Goal: Transaction & Acquisition: Purchase product/service

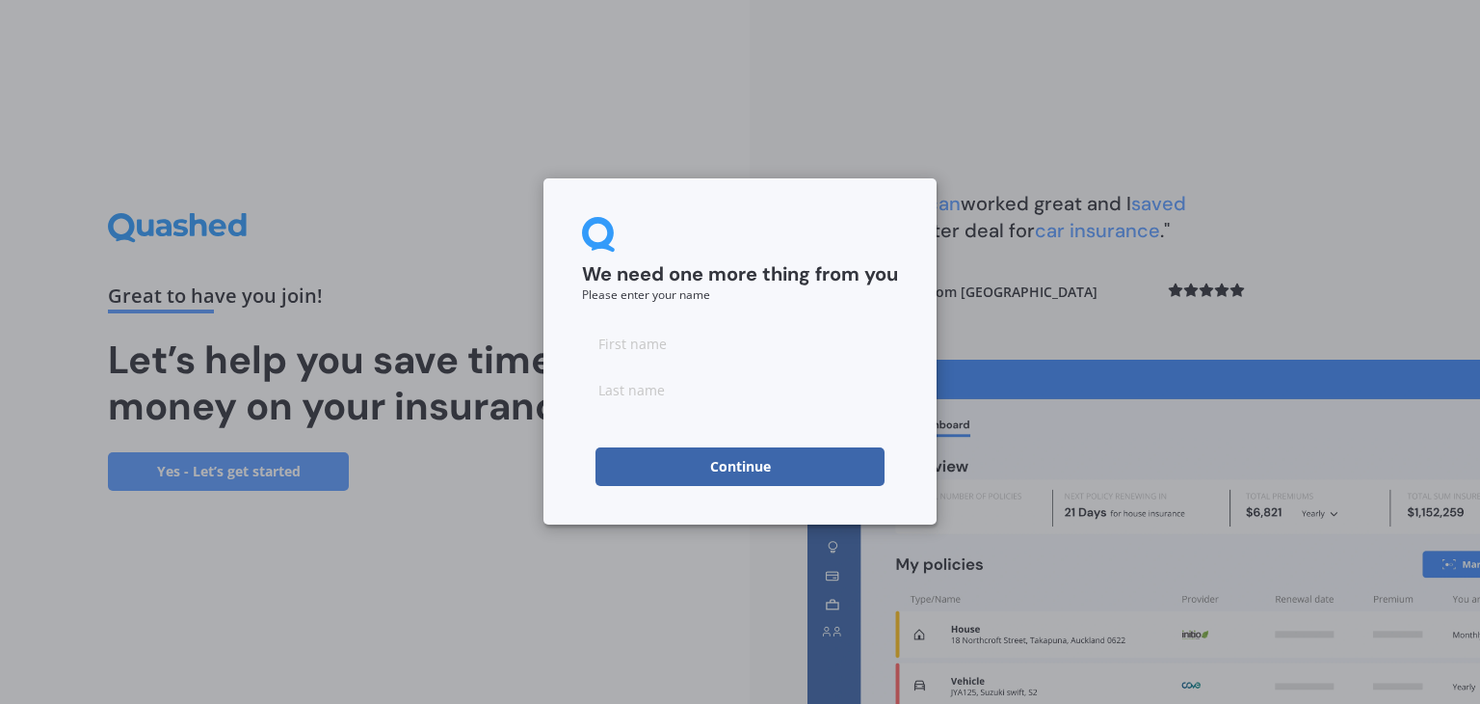
click at [665, 359] on input at bounding box center [740, 343] width 316 height 39
type input "D"
click at [664, 392] on input at bounding box center [740, 389] width 316 height 39
type input "[PERSON_NAME]"
click at [650, 463] on button "Continue" at bounding box center [740, 466] width 289 height 39
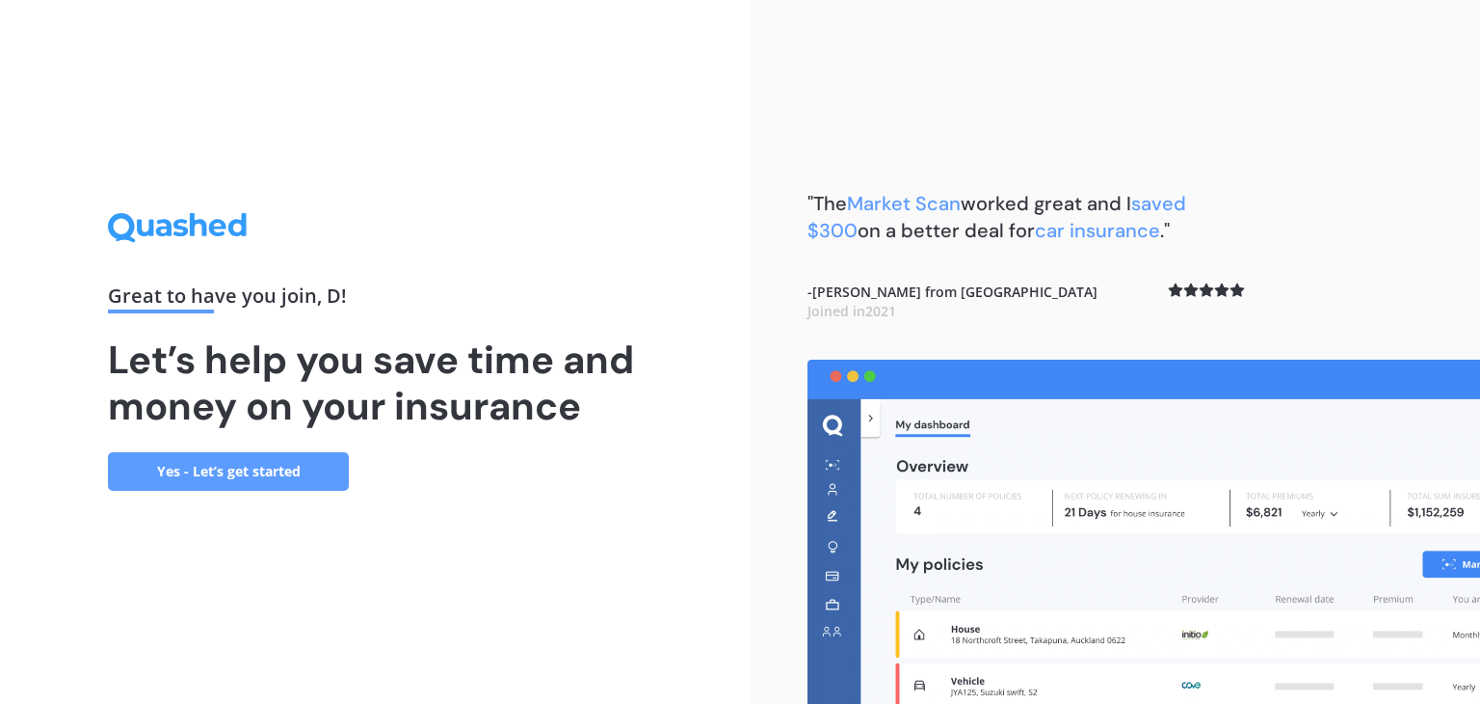
click at [307, 475] on link "Yes - Let’s get started" at bounding box center [228, 471] width 241 height 39
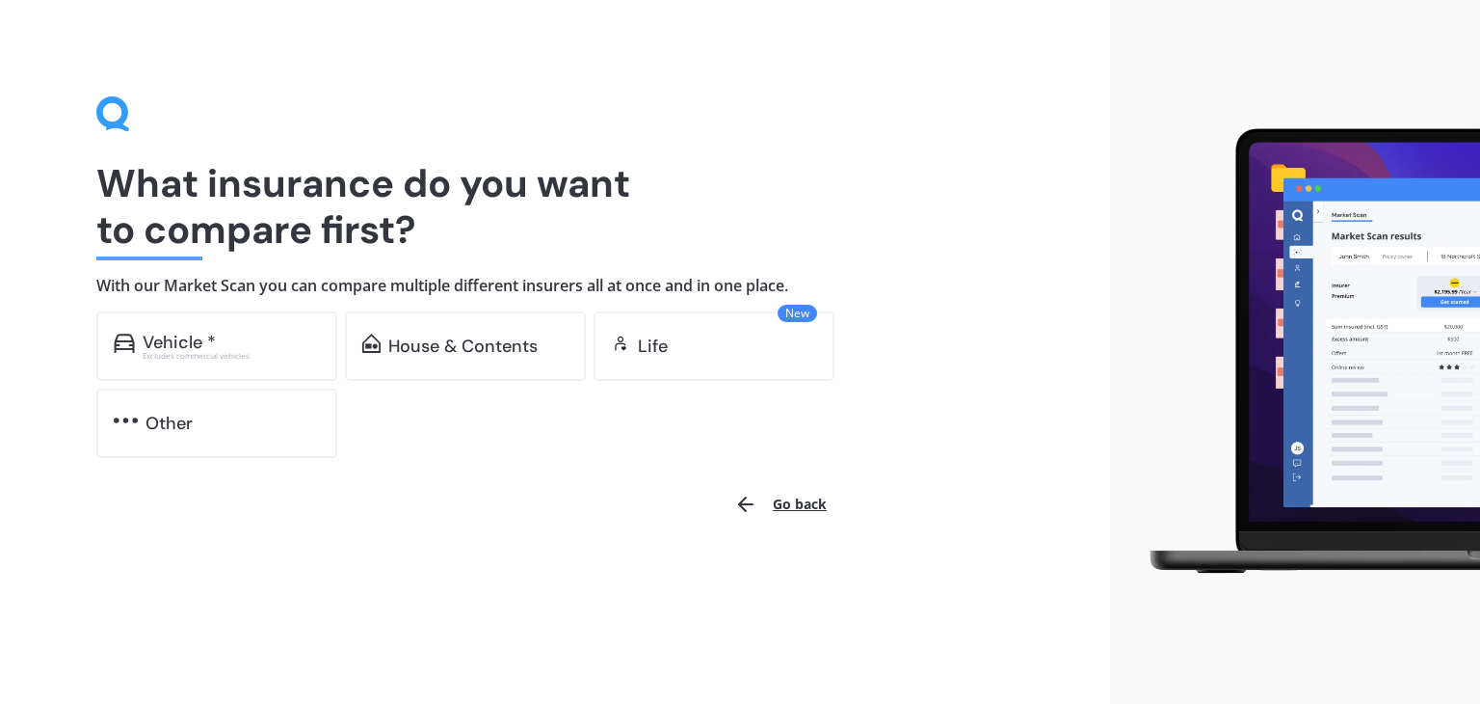
click at [281, 348] on div "Vehicle *" at bounding box center [231, 341] width 177 height 19
